Goal: Check status: Check status

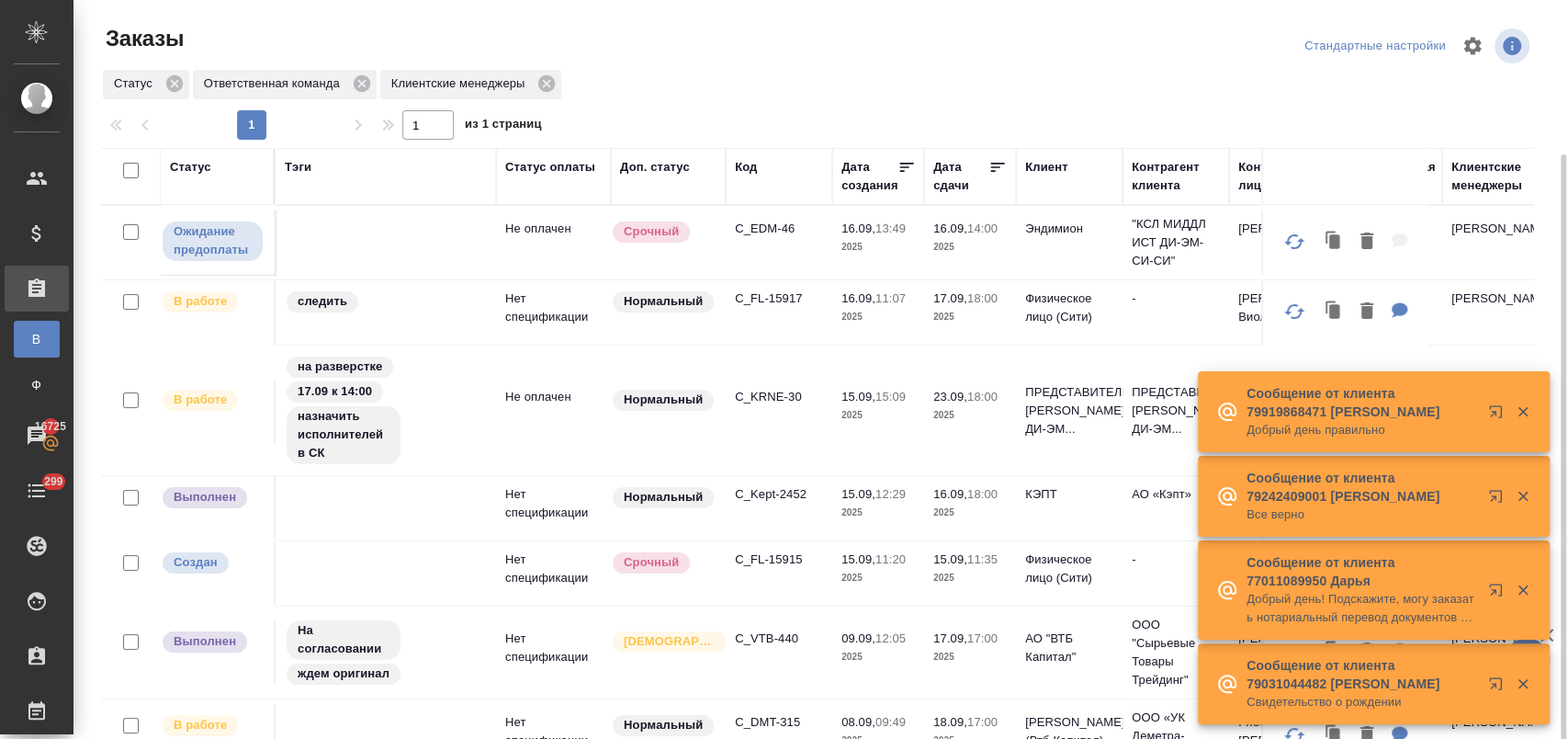
scroll to position [81, 0]
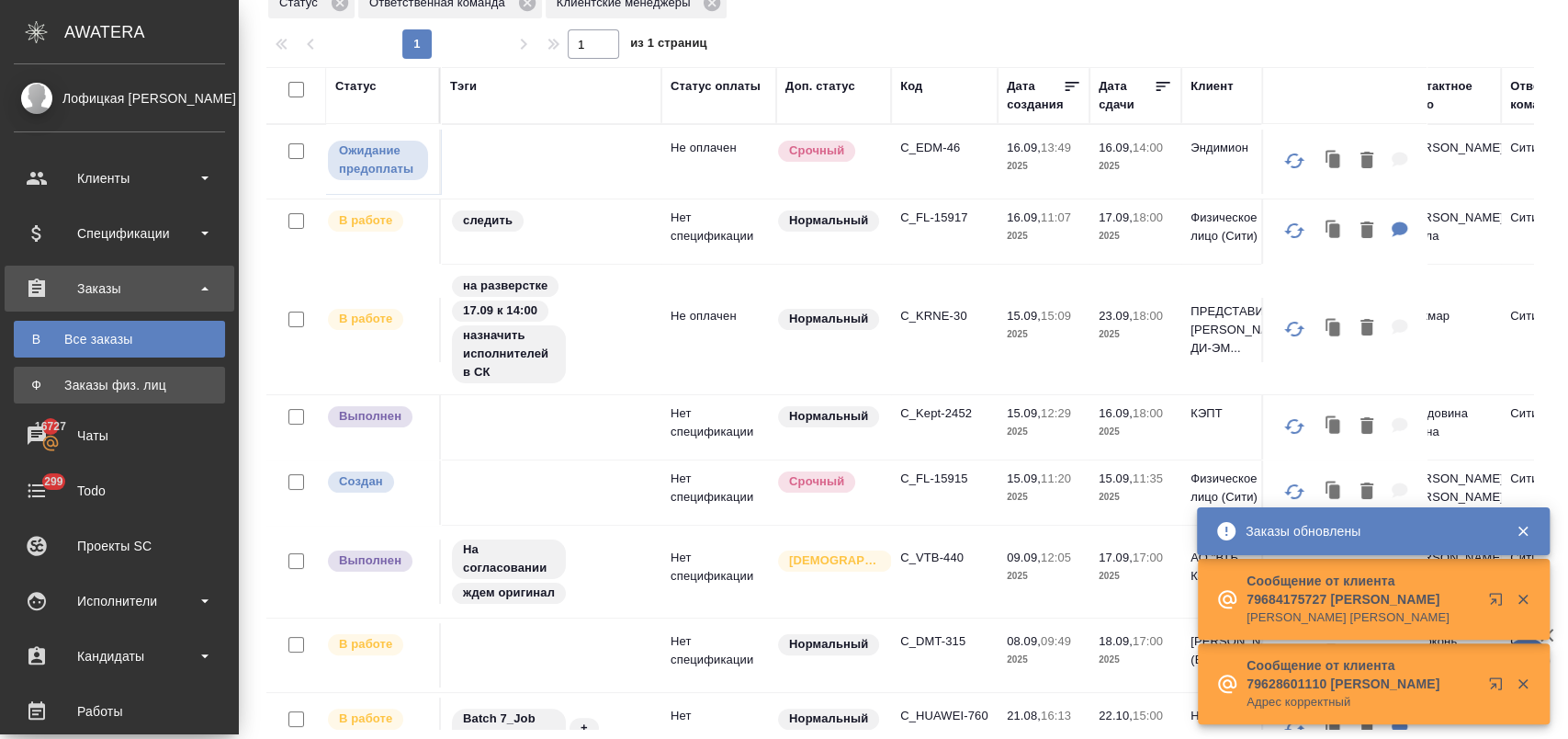
click at [110, 383] on div "Заказы физ. лиц" at bounding box center [120, 385] width 193 height 19
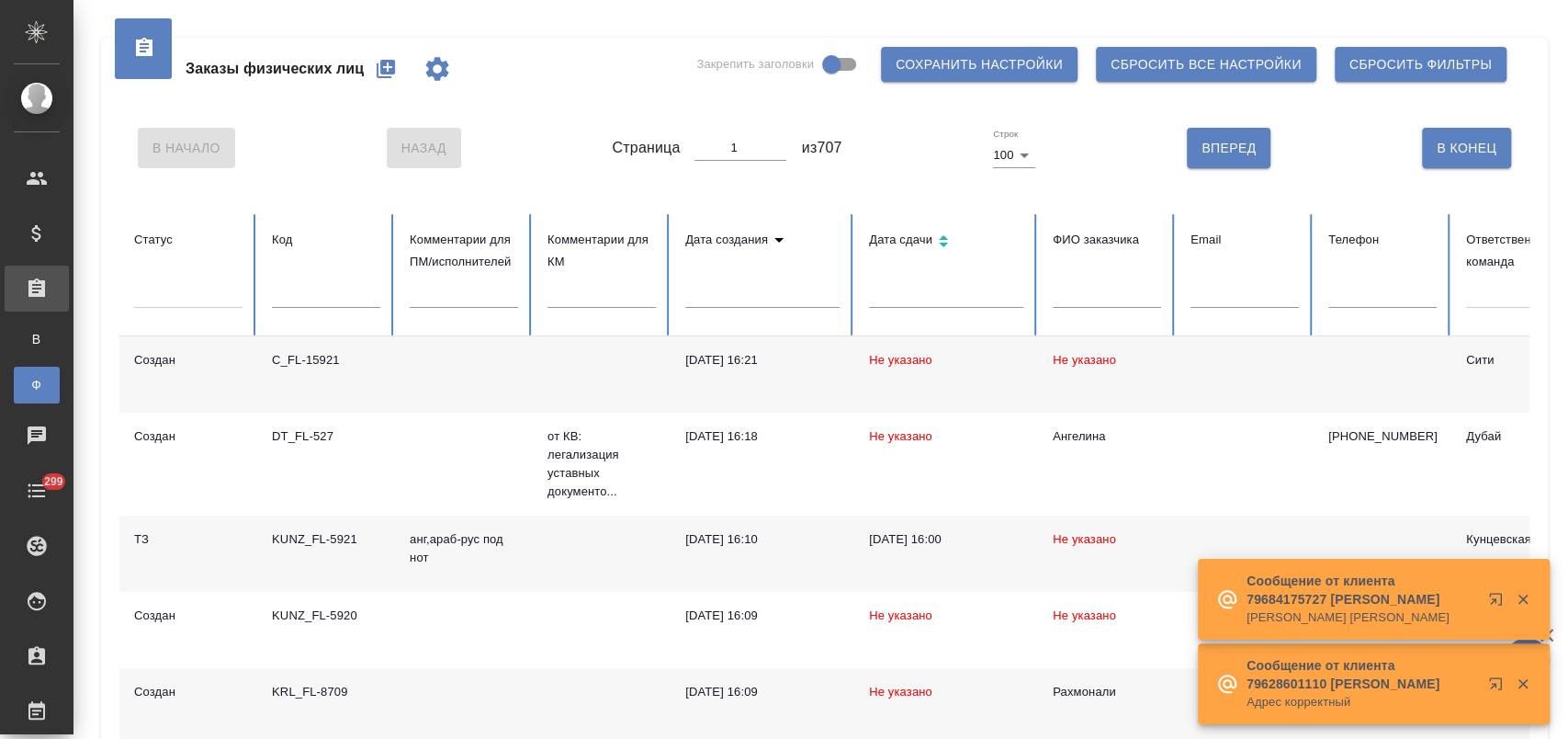
click at [316, 294] on input "text" at bounding box center [326, 295] width 109 height 26
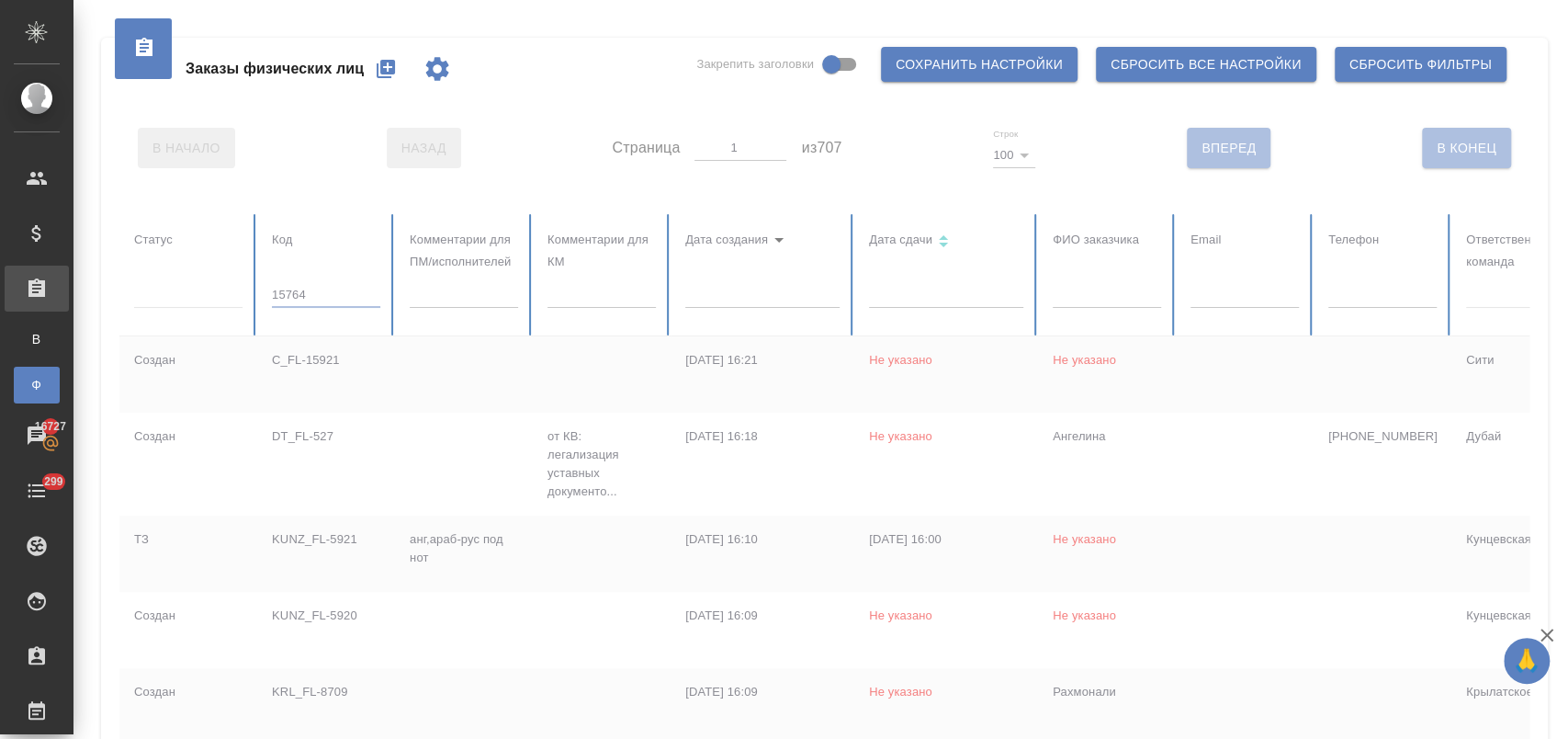
type input "15764"
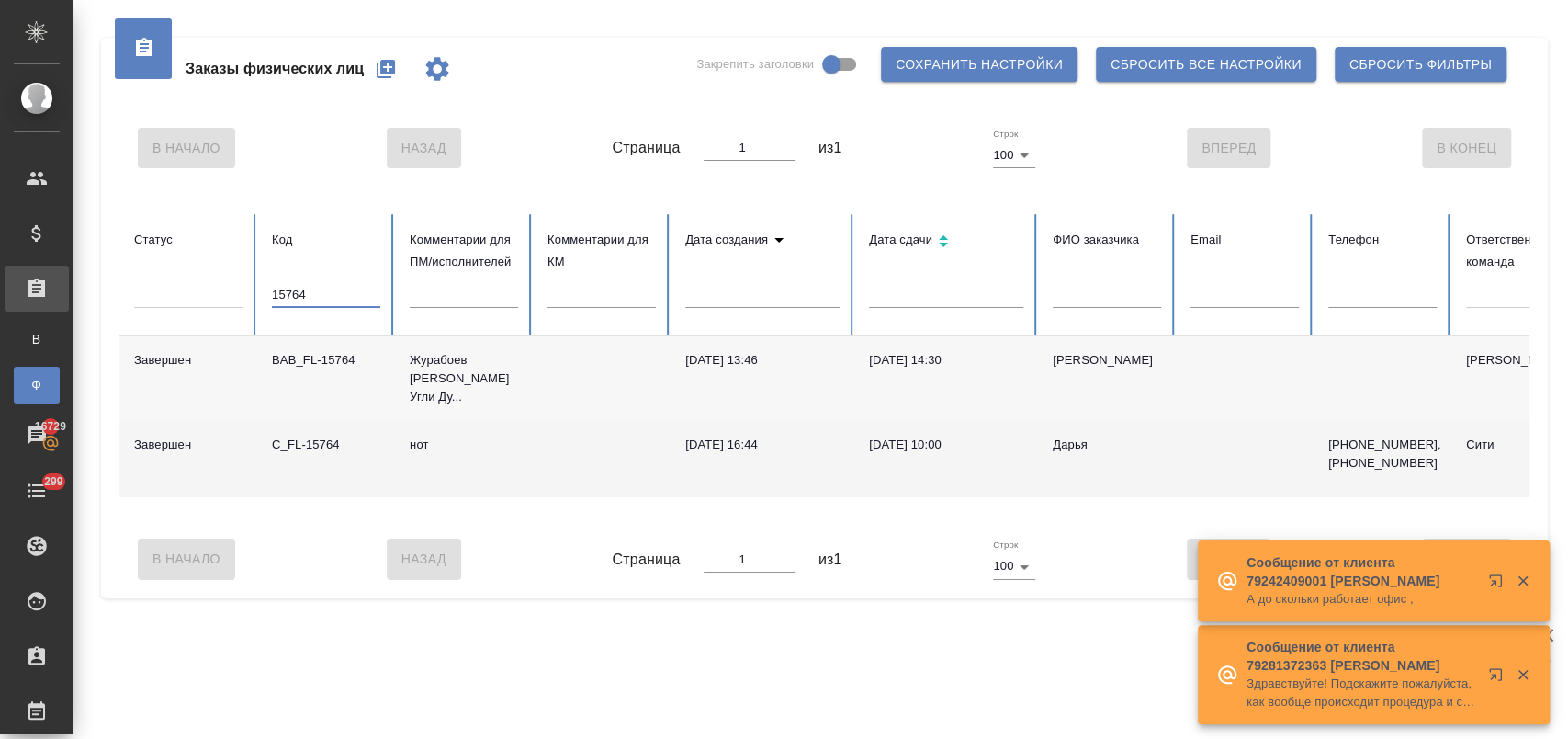
click at [328, 454] on div "C_FL-15764" at bounding box center [326, 445] width 109 height 19
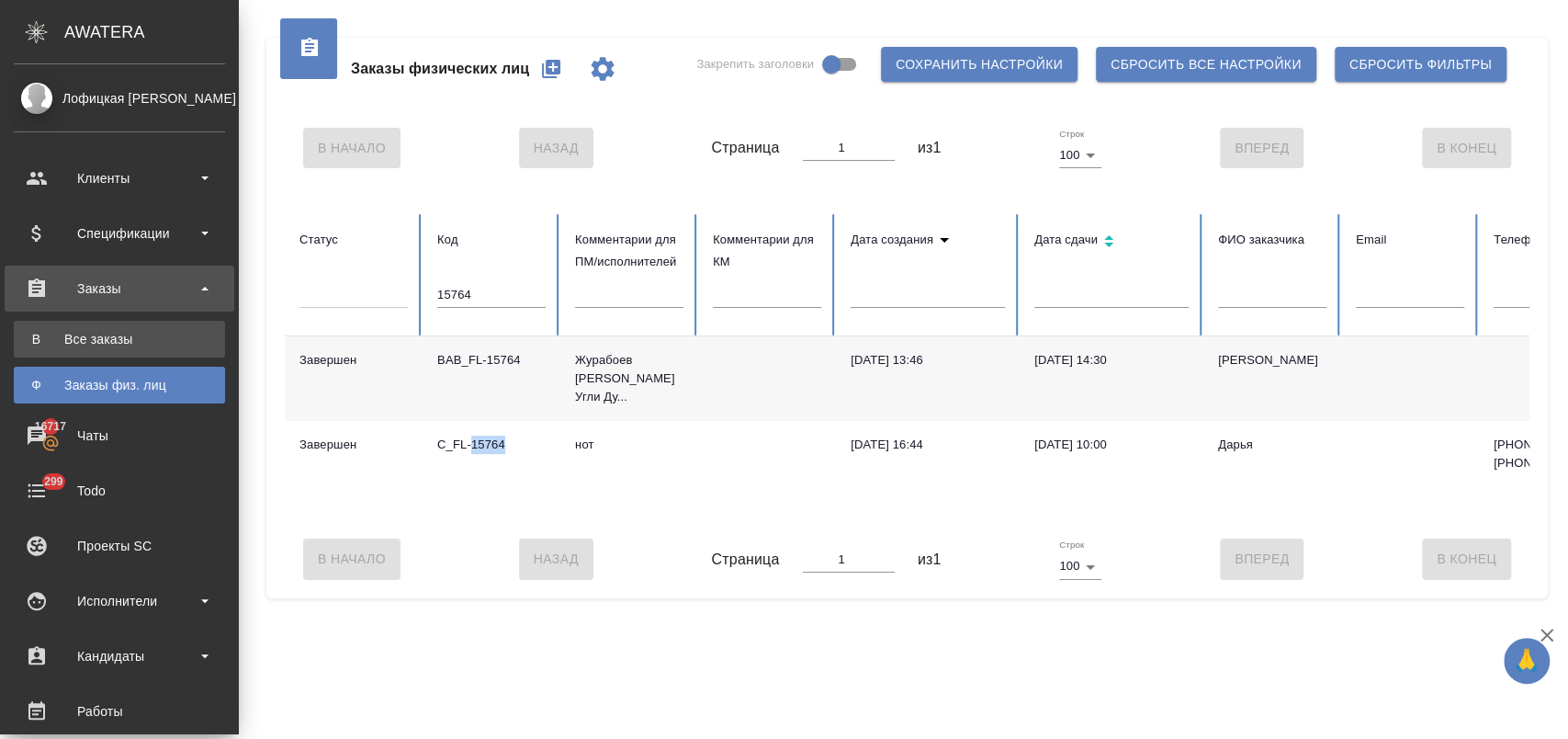
click at [139, 333] on div "Все заказы" at bounding box center [120, 339] width 193 height 19
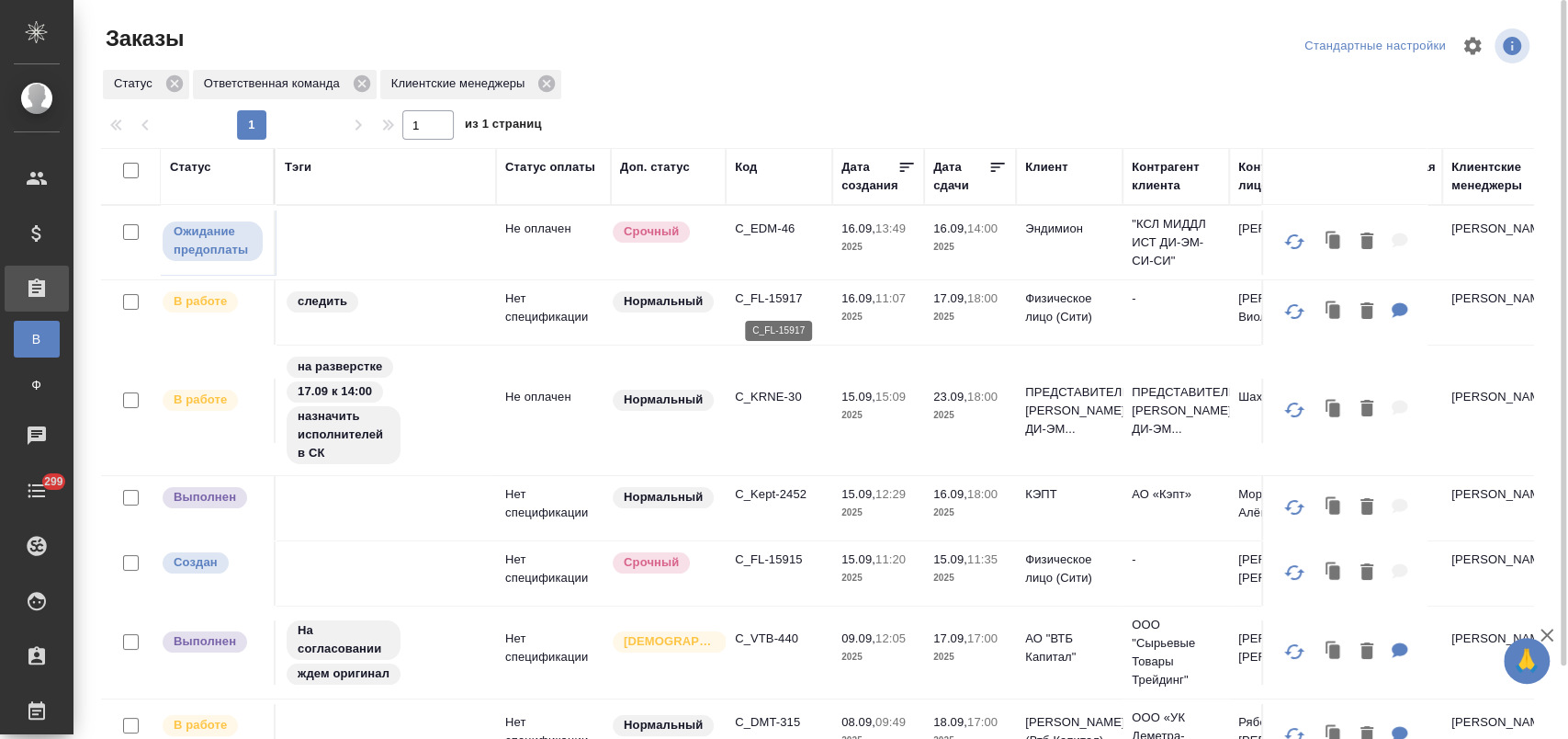
click at [773, 302] on p "C_FL-15917" at bounding box center [779, 299] width 88 height 19
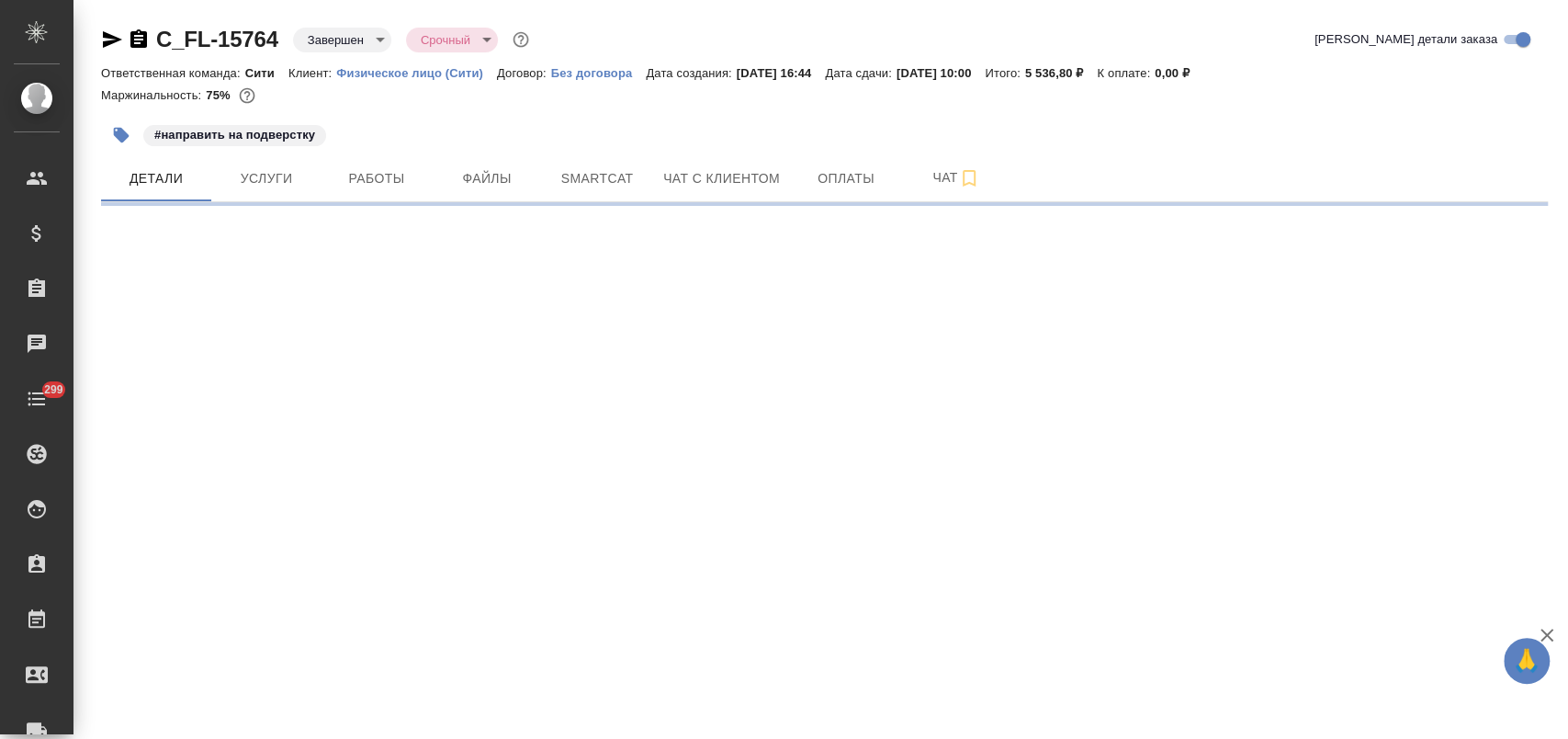
select select "RU"
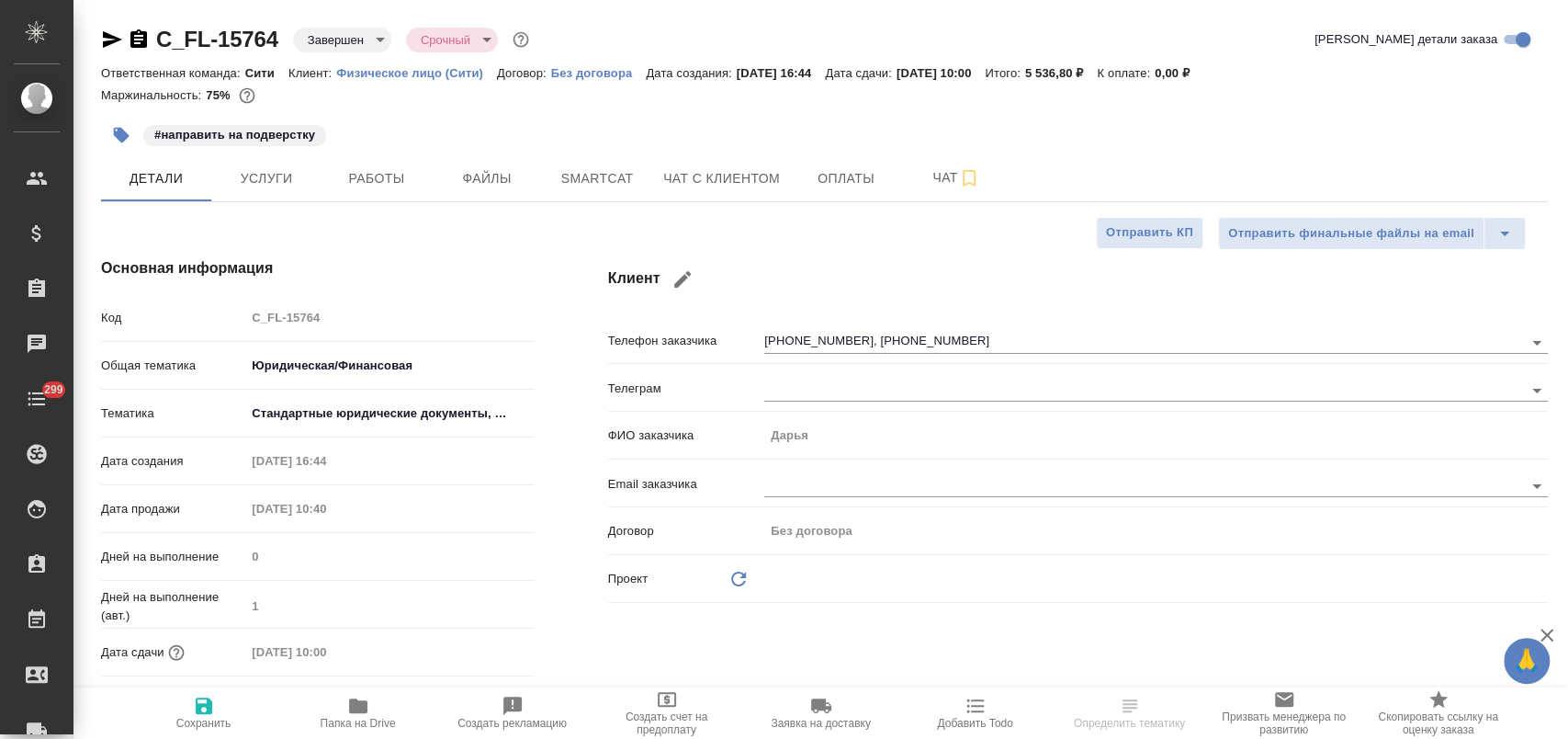
type textarea "x"
type input "Matveeva Anastasia"
type input "Лямина Надежда"
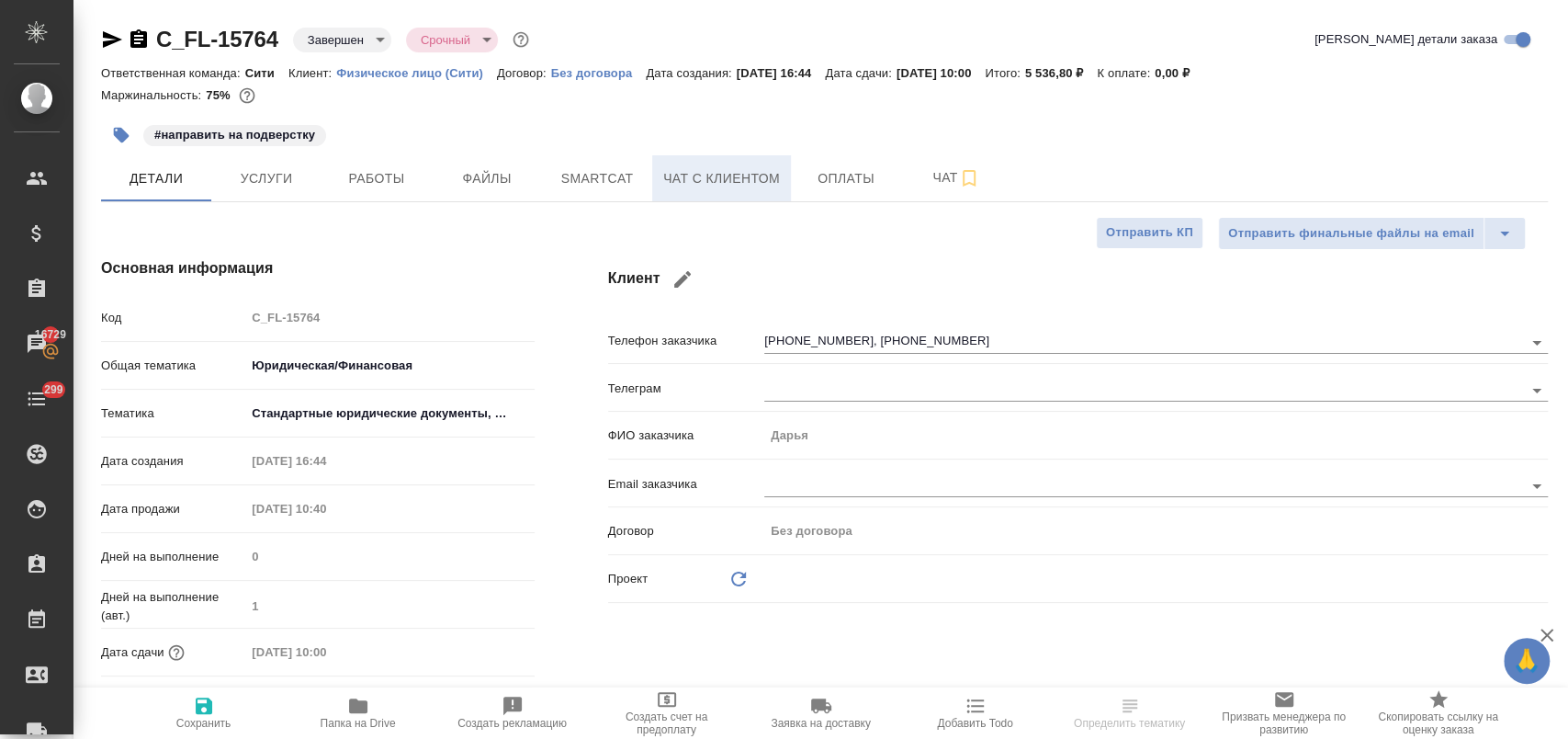
click at [738, 177] on span "Чат с клиентом" at bounding box center [721, 178] width 117 height 23
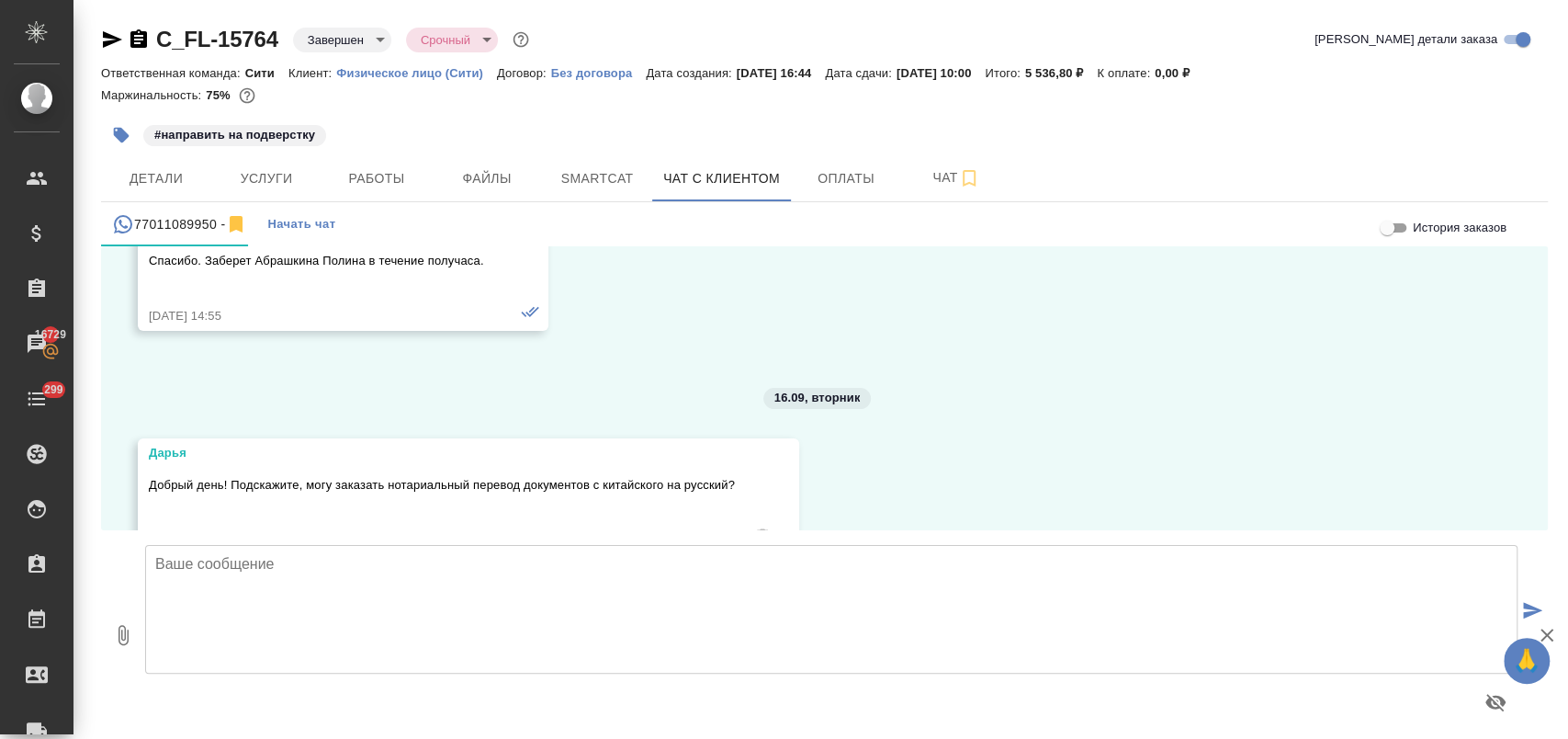
scroll to position [11447, 0]
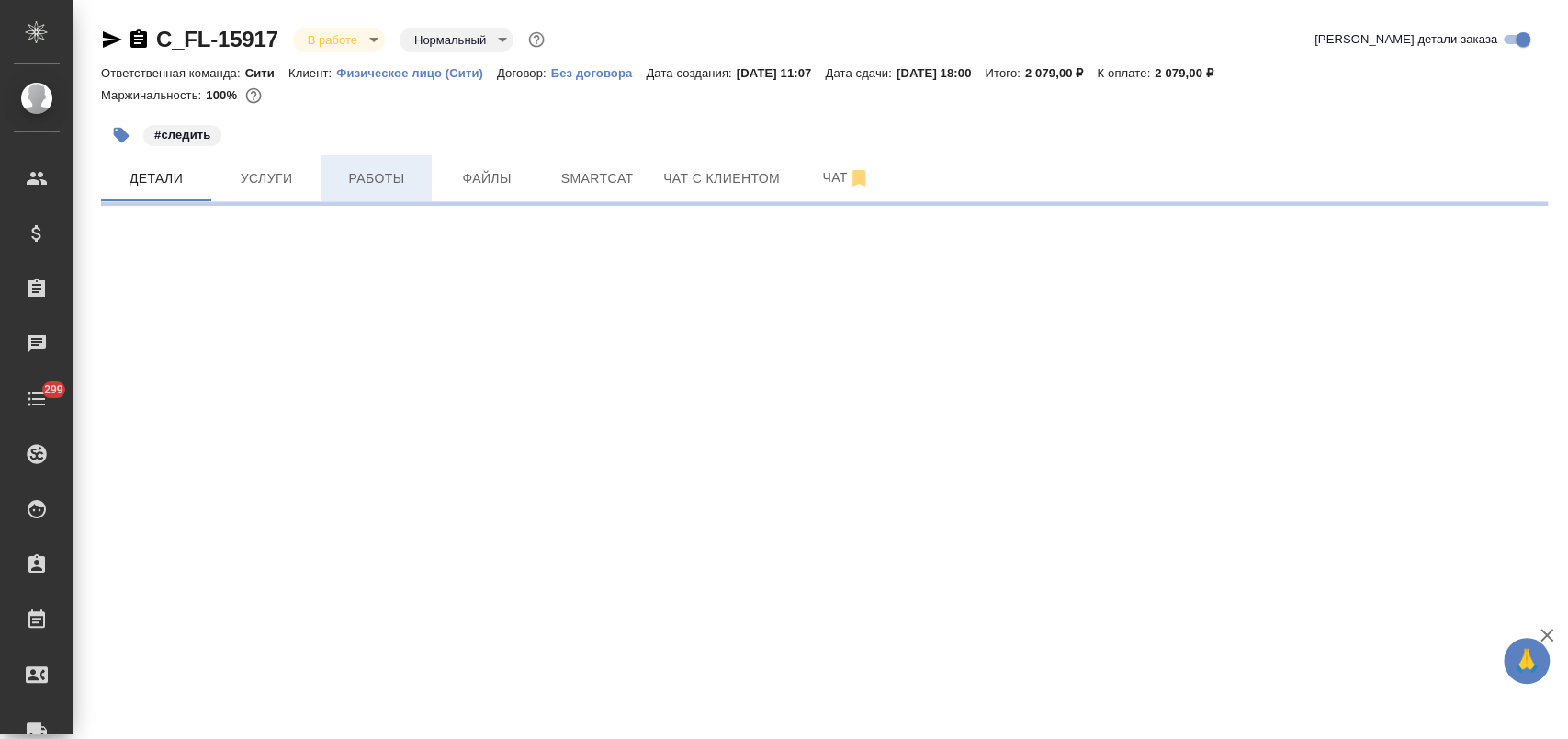
select select "RU"
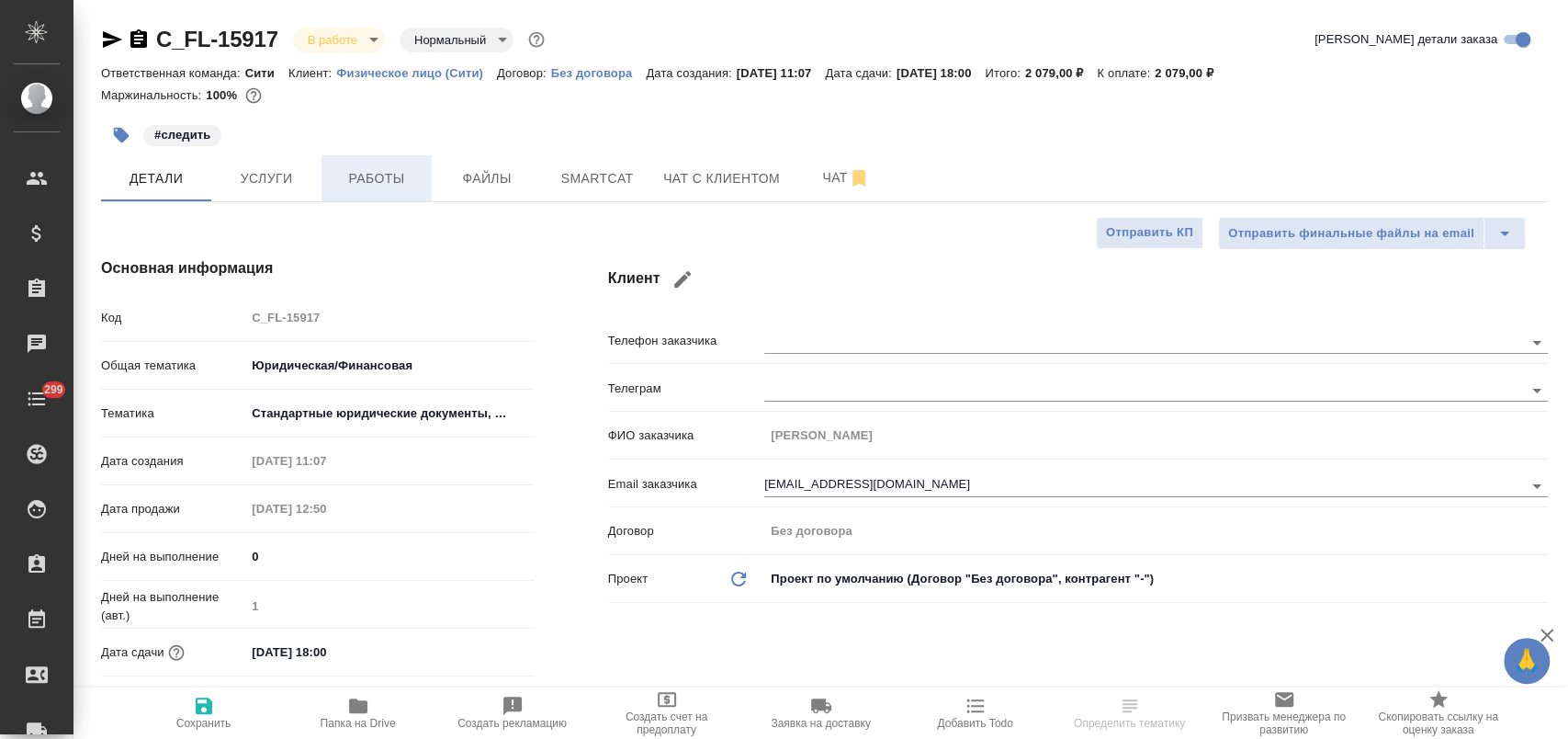
type textarea "x"
click at [379, 181] on span "Работы" at bounding box center [376, 178] width 88 height 23
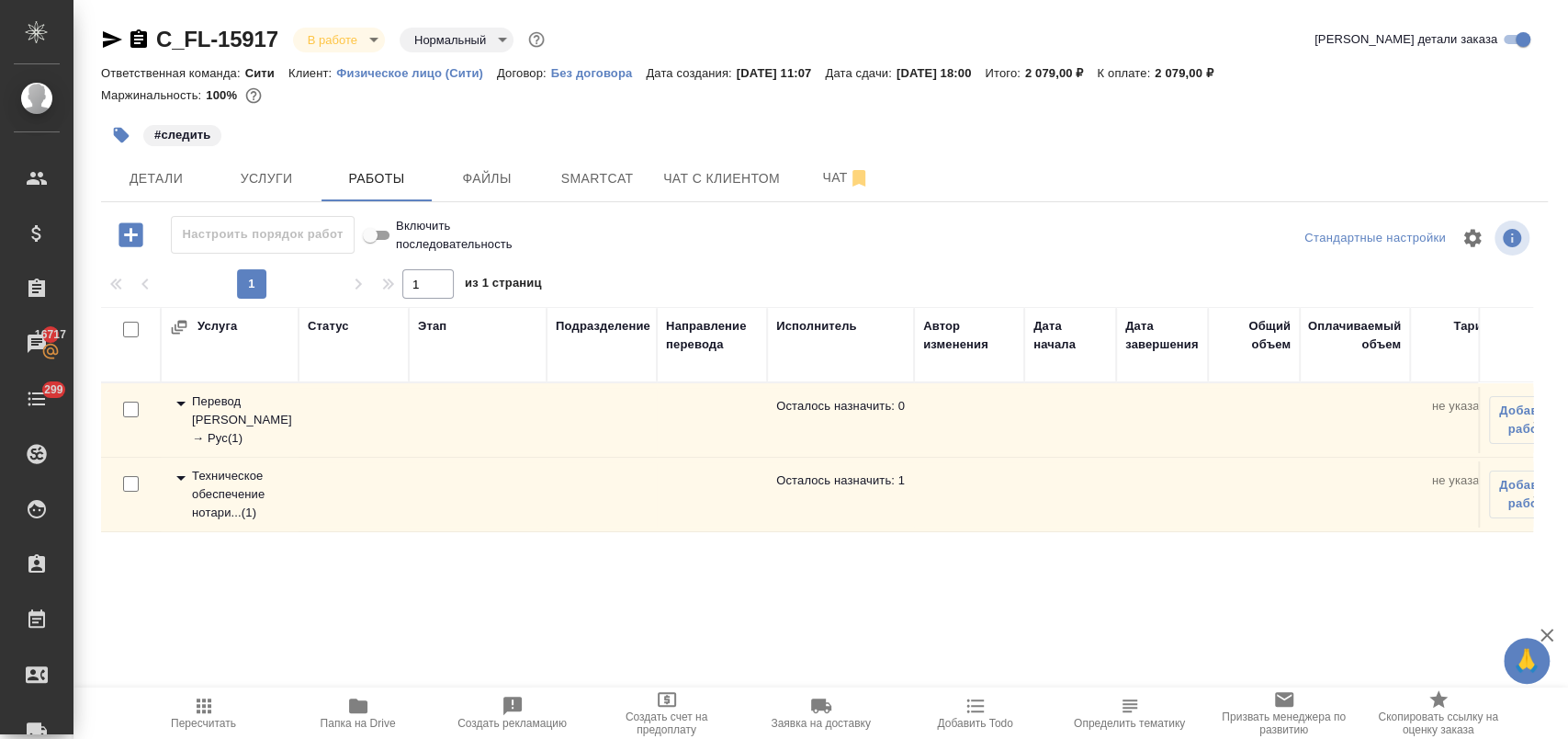
click at [175, 403] on icon at bounding box center [181, 404] width 22 height 22
